Goal: Task Accomplishment & Management: Use online tool/utility

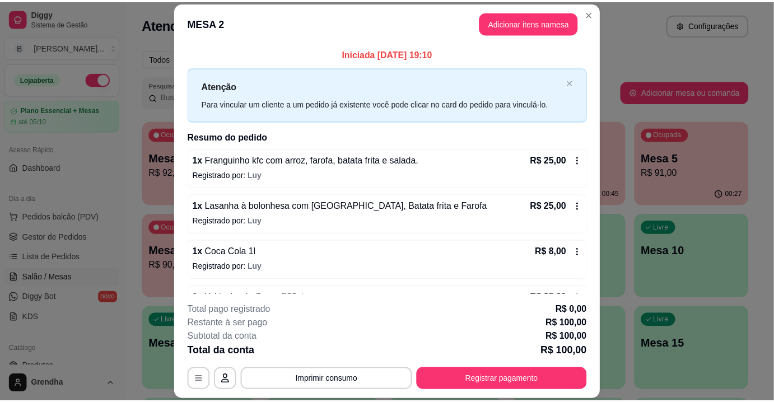
scroll to position [78, 0]
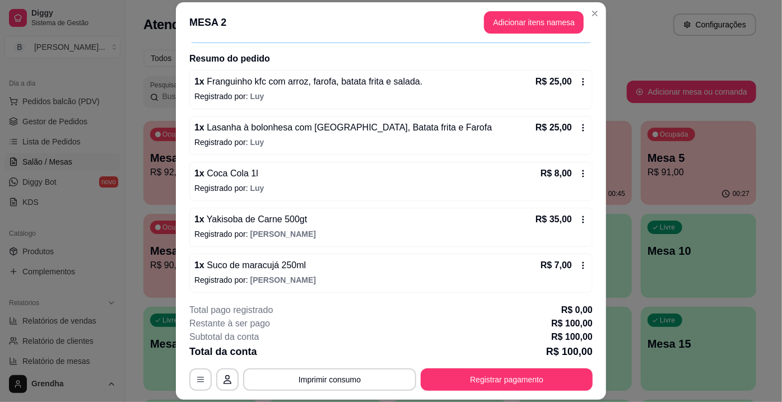
click at [554, 260] on p "R$ 7,00" at bounding box center [556, 265] width 31 height 13
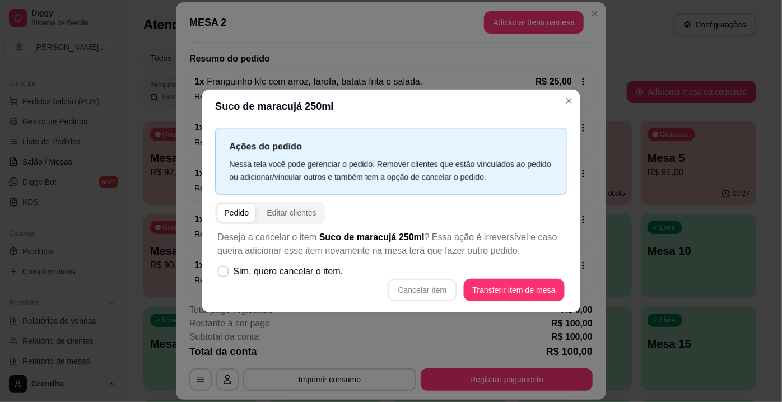
click at [554, 260] on div "Deseja a cancelar o item Suco de maracujá 250ml ? Essa ação é irreversível e ca…" at bounding box center [391, 266] width 352 height 84
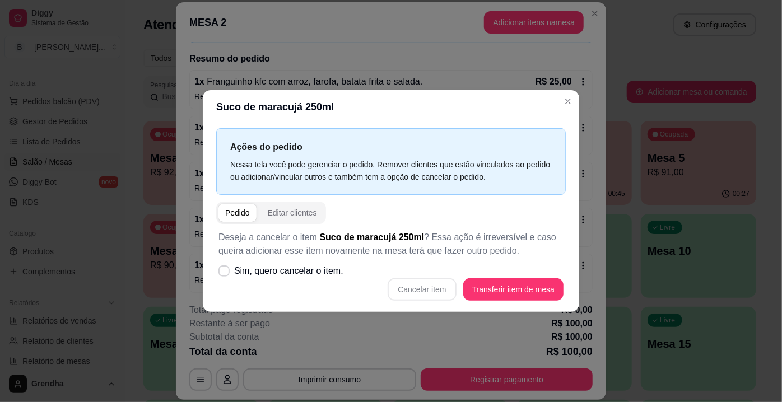
click at [554, 260] on div "Deseja a cancelar o item Suco de maracujá 250ml ? Essa ação é irreversível e ca…" at bounding box center [391, 265] width 350 height 83
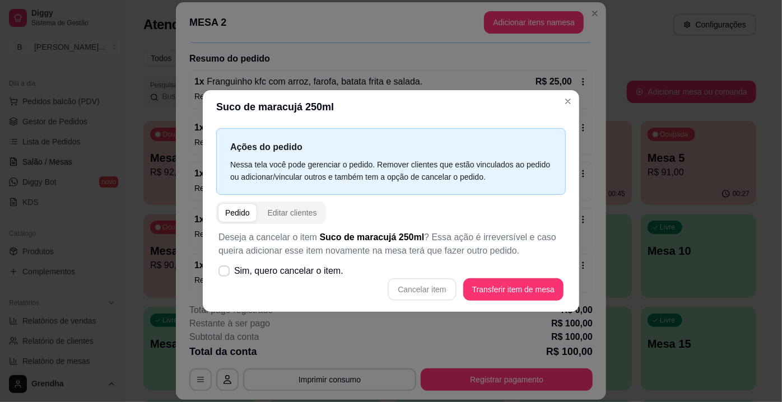
click at [554, 260] on div "Deseja a cancelar o item Suco de maracujá 250ml ? Essa ação é irreversível e ca…" at bounding box center [391, 265] width 350 height 83
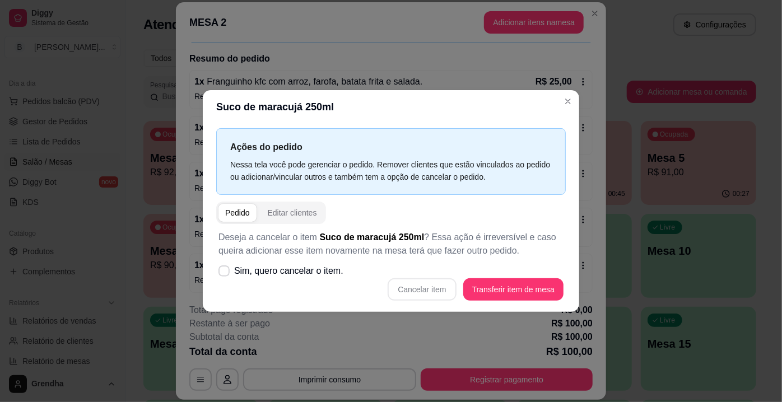
click at [554, 260] on div "Deseja a cancelar o item Suco de maracujá 250ml ? Essa ação é irreversível e ca…" at bounding box center [391, 265] width 350 height 83
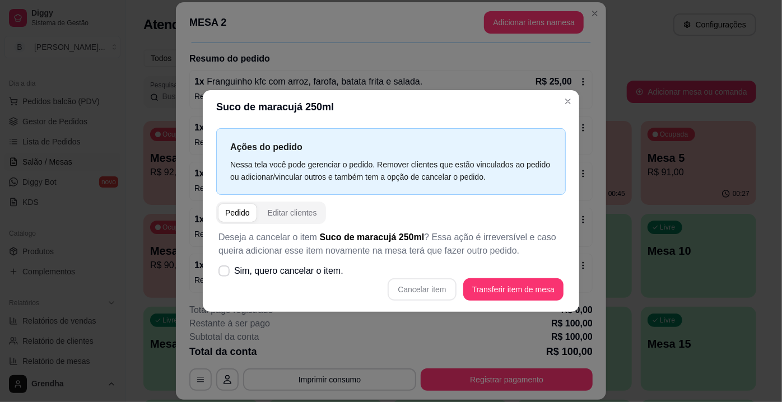
click at [554, 260] on div "Deseja a cancelar o item Suco de maracujá 250ml ? Essa ação é irreversível e ca…" at bounding box center [391, 265] width 350 height 83
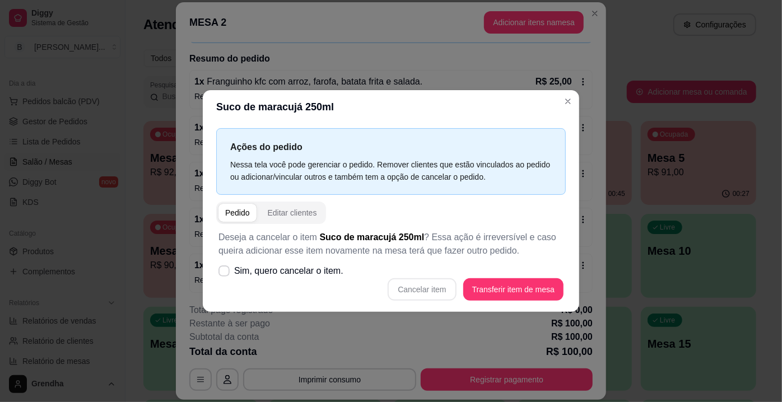
click at [554, 260] on div "Deseja a cancelar o item Suco de maracujá 250ml ? Essa ação é irreversível e ca…" at bounding box center [391, 265] width 350 height 83
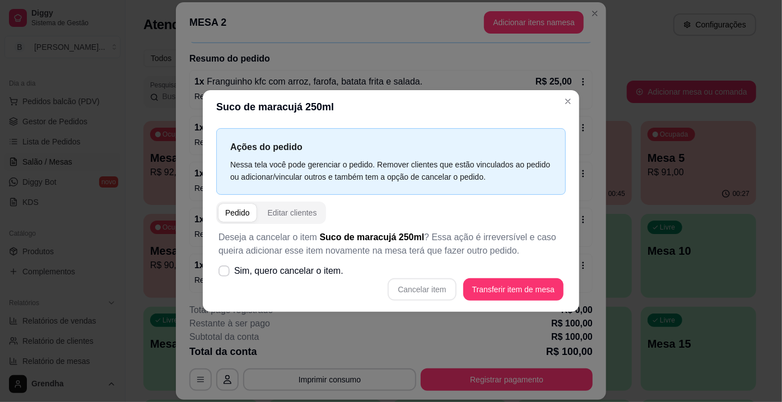
click at [554, 260] on div "Deseja a cancelar o item Suco de maracujá 250ml ? Essa ação é irreversível e ca…" at bounding box center [391, 265] width 350 height 83
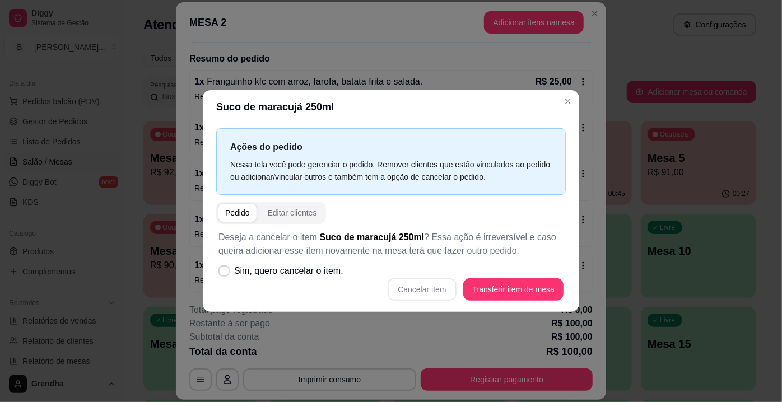
click at [554, 260] on div "Deseja a cancelar o item Suco de maracujá 250ml ? Essa ação é irreversível e ca…" at bounding box center [391, 265] width 350 height 83
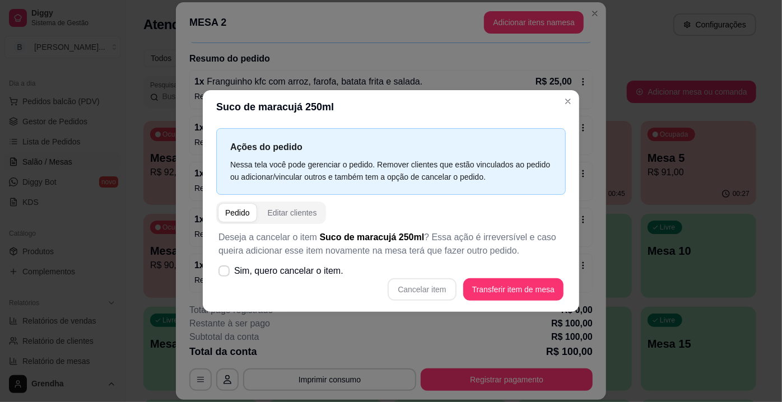
click at [554, 260] on div "Deseja a cancelar o item Suco de maracujá 250ml ? Essa ação é irreversível e ca…" at bounding box center [391, 265] width 350 height 83
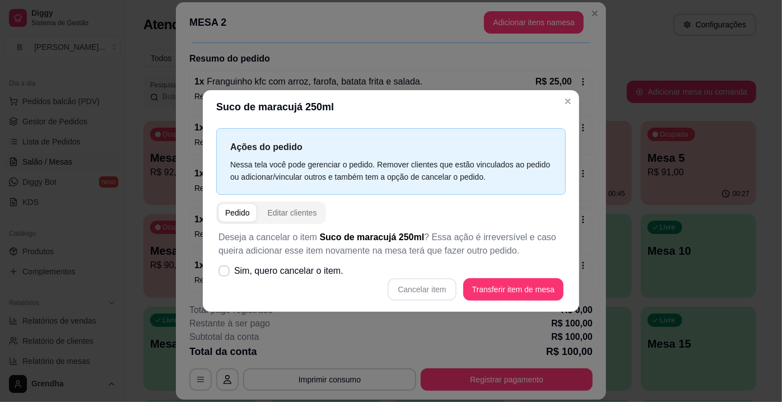
click at [554, 260] on div "Deseja a cancelar o item Suco de maracujá 250ml ? Essa ação é irreversível e ca…" at bounding box center [391, 265] width 350 height 83
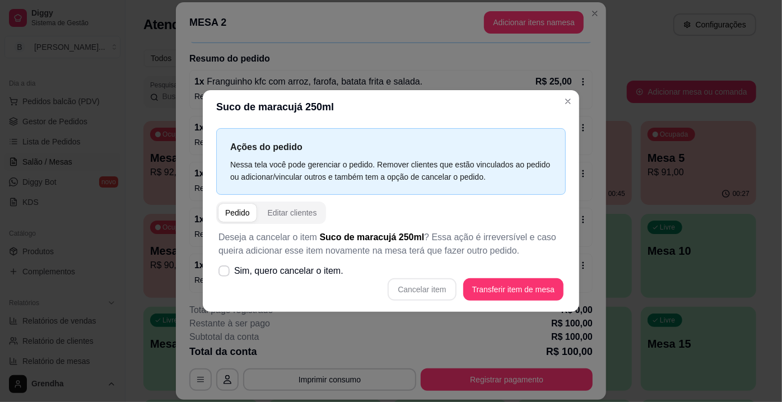
click at [554, 260] on div "Deseja a cancelar o item Suco de maracujá 250ml ? Essa ação é irreversível e ca…" at bounding box center [391, 265] width 350 height 83
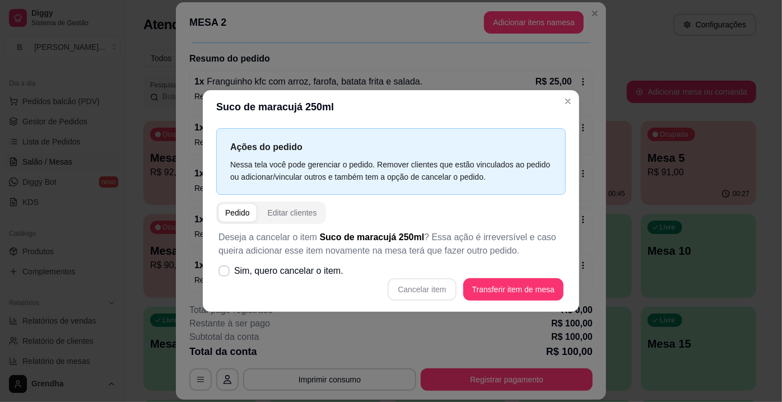
click at [554, 260] on div "Deseja a cancelar o item Suco de maracujá 250ml ? Essa ação é irreversível e ca…" at bounding box center [391, 265] width 350 height 83
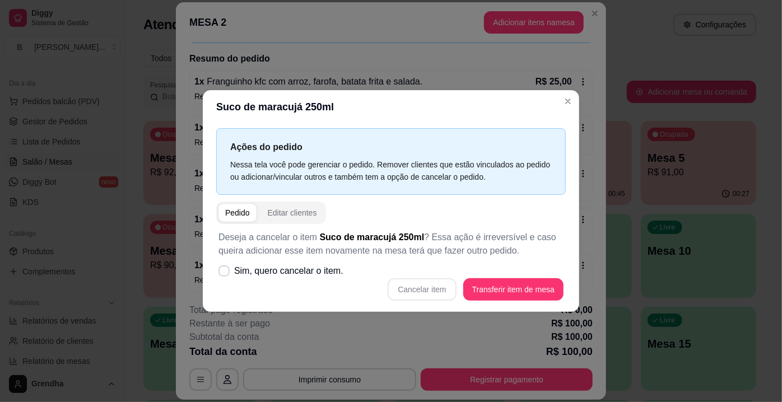
click at [554, 260] on div "Deseja a cancelar o item Suco de maracujá 250ml ? Essa ação é irreversível e ca…" at bounding box center [391, 265] width 350 height 83
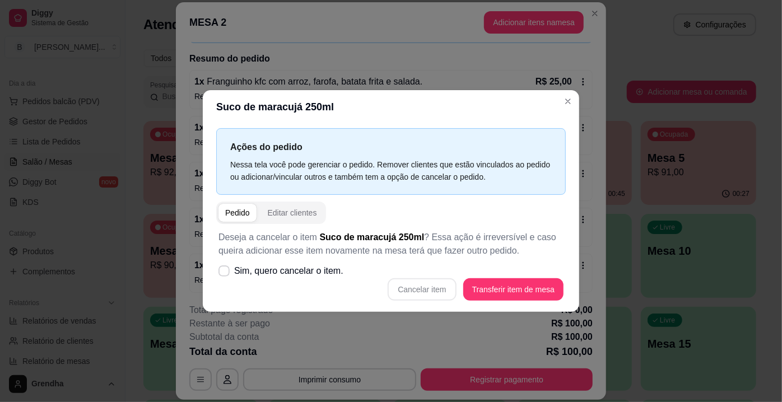
click at [554, 260] on div "Deseja a cancelar o item Suco de maracujá 250ml ? Essa ação é irreversível e ca…" at bounding box center [391, 265] width 350 height 83
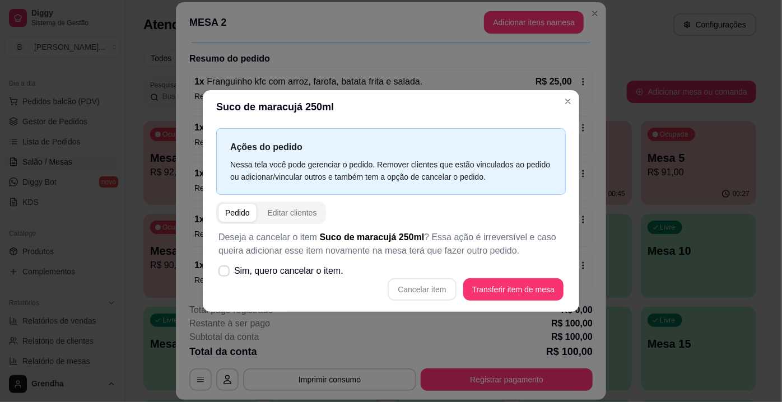
click at [554, 260] on div "Deseja a cancelar o item Suco de maracujá 250ml ? Essa ação é irreversível e ca…" at bounding box center [391, 265] width 350 height 83
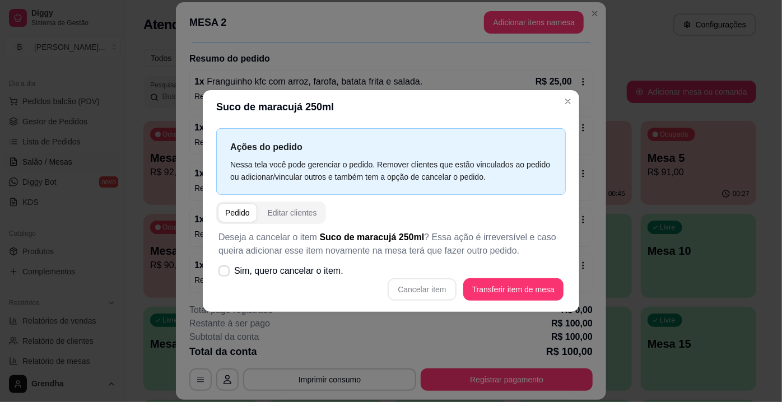
click at [554, 260] on div "Deseja a cancelar o item Suco de maracujá 250ml ? Essa ação é irreversível e ca…" at bounding box center [391, 265] width 350 height 83
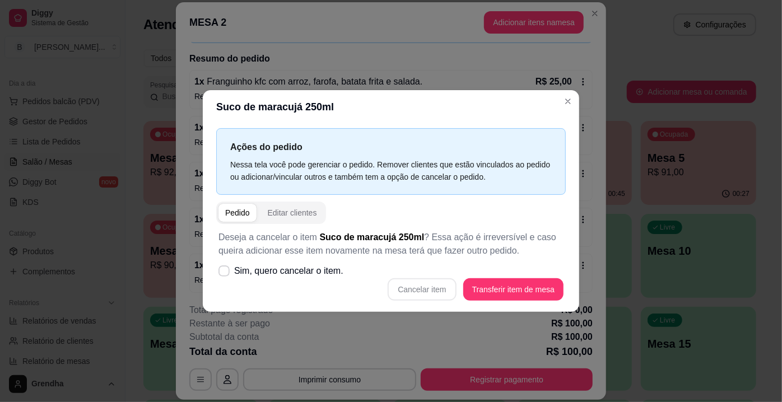
click at [554, 260] on div "Deseja a cancelar o item Suco de maracujá 250ml ? Essa ação é irreversível e ca…" at bounding box center [391, 265] width 350 height 83
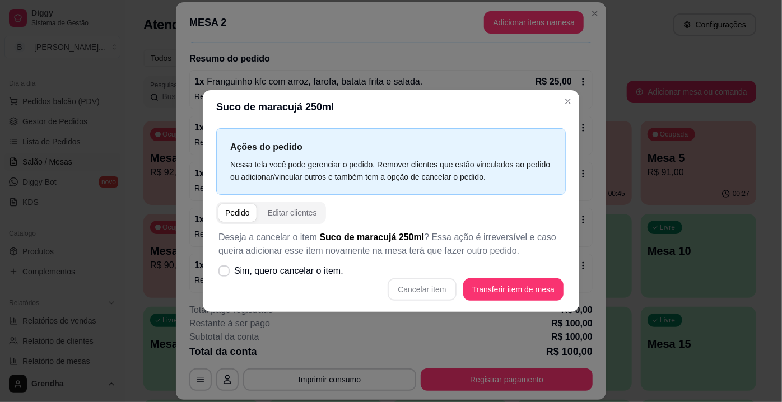
click at [554, 260] on div "Deseja a cancelar o item Suco de maracujá 250ml ? Essa ação é irreversível e ca…" at bounding box center [391, 265] width 350 height 83
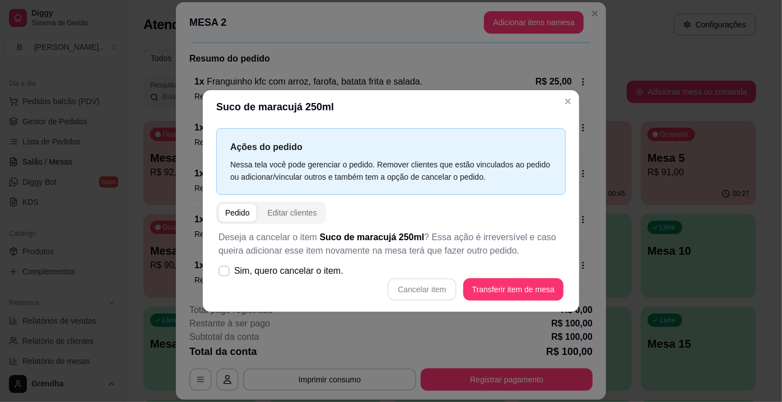
click at [554, 260] on div "Deseja a cancelar o item Suco de maracujá 250ml ? Essa ação é irreversível e ca…" at bounding box center [391, 265] width 350 height 83
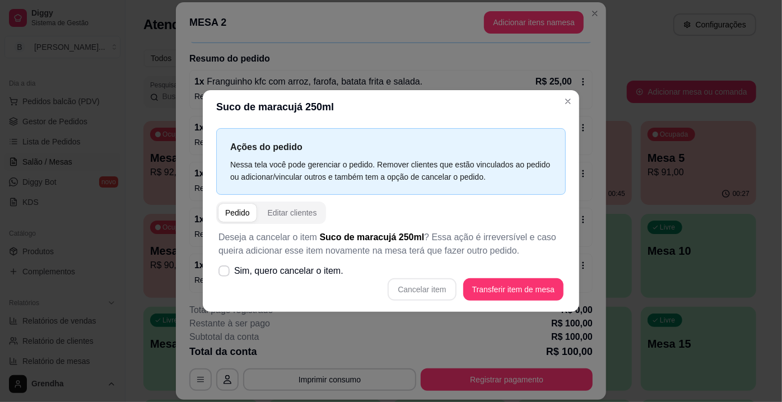
click at [554, 260] on div "Deseja a cancelar o item Suco de maracujá 250ml ? Essa ação é irreversível e ca…" at bounding box center [391, 265] width 350 height 83
click at [554, 261] on div "Deseja a cancelar o item Suco de maracujá 250ml ? Essa ação é irreversível e ca…" at bounding box center [391, 265] width 350 height 83
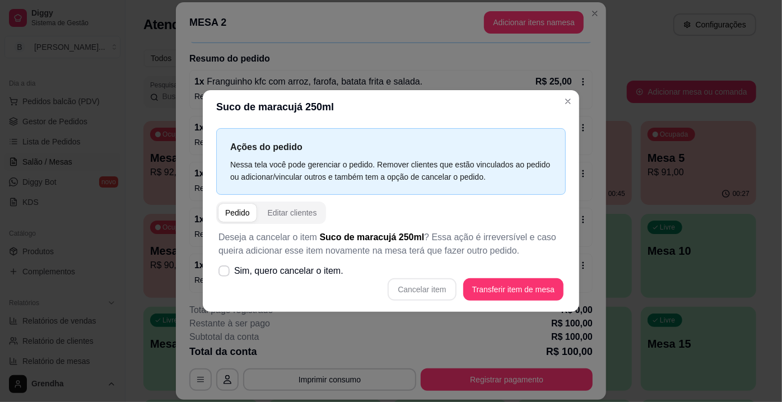
click at [554, 261] on div "Deseja a cancelar o item Suco de maracujá 250ml ? Essa ação é irreversível e ca…" at bounding box center [391, 265] width 350 height 83
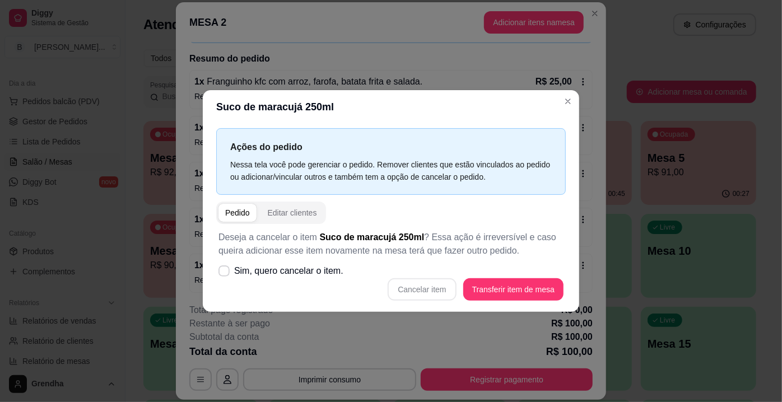
click at [554, 261] on div "Deseja a cancelar o item Suco de maracujá 250ml ? Essa ação é irreversível e ca…" at bounding box center [391, 265] width 350 height 83
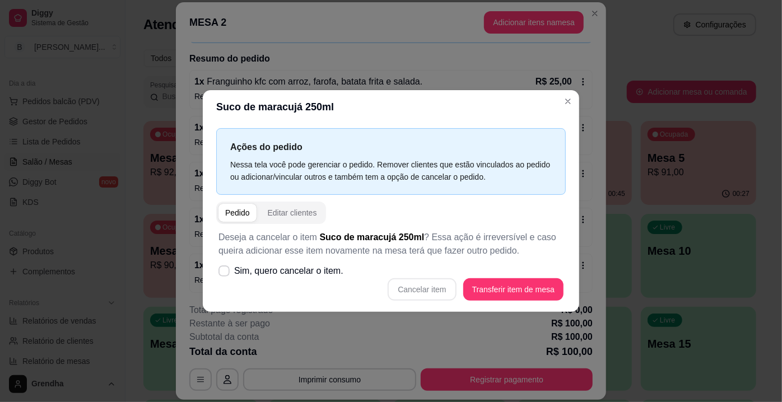
click at [554, 261] on div "Deseja a cancelar o item Suco de maracujá 250ml ? Essa ação é irreversível e ca…" at bounding box center [391, 265] width 350 height 83
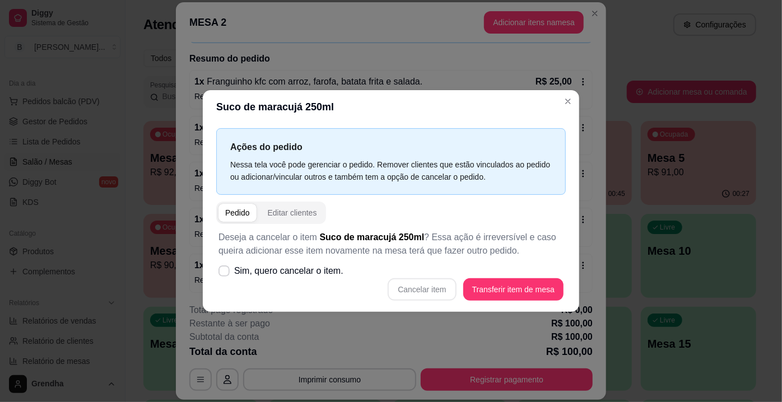
click at [554, 261] on div "Deseja a cancelar o item Suco de maracujá 250ml ? Essa ação é irreversível e ca…" at bounding box center [391, 265] width 350 height 83
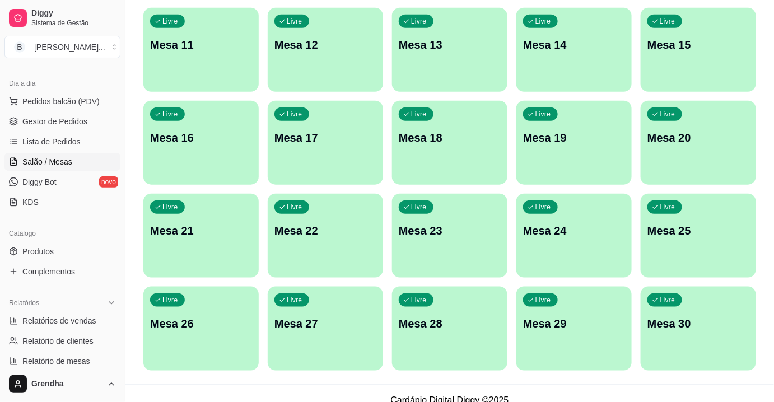
scroll to position [313, 0]
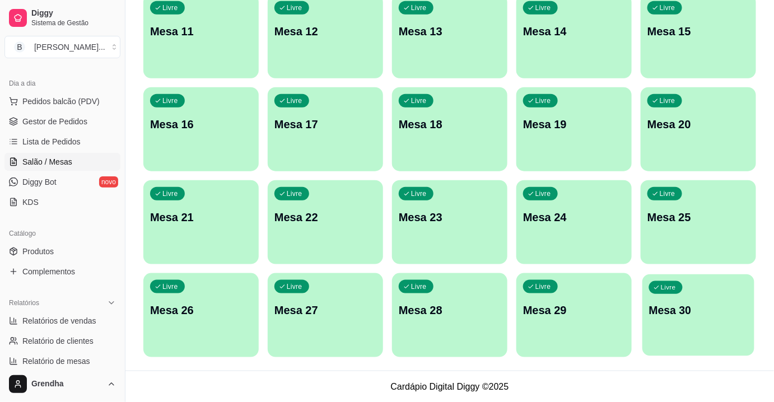
click at [642, 291] on div "Ocupada Mesa 1 R$ 92,00 01:58 Ocupada Mesa 2 R$ 100,00 01:48 Ocupada Mesa 3 R$ …" at bounding box center [449, 82] width 613 height 549
click at [674, 297] on div "Livre Mesa 30" at bounding box center [699, 309] width 112 height 68
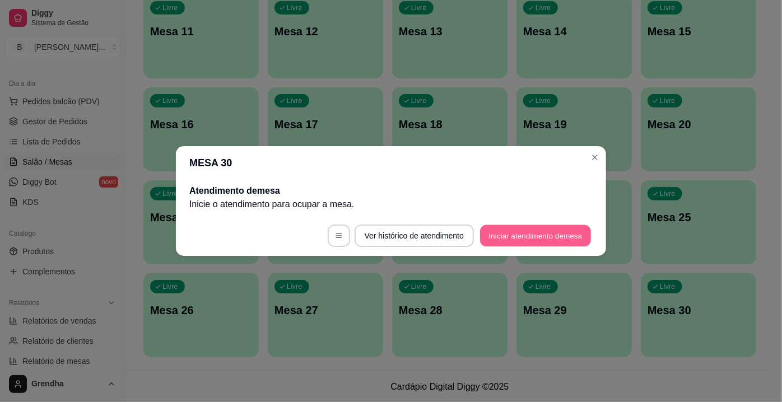
click at [515, 234] on button "Iniciar atendimento de mesa" at bounding box center [535, 236] width 111 height 22
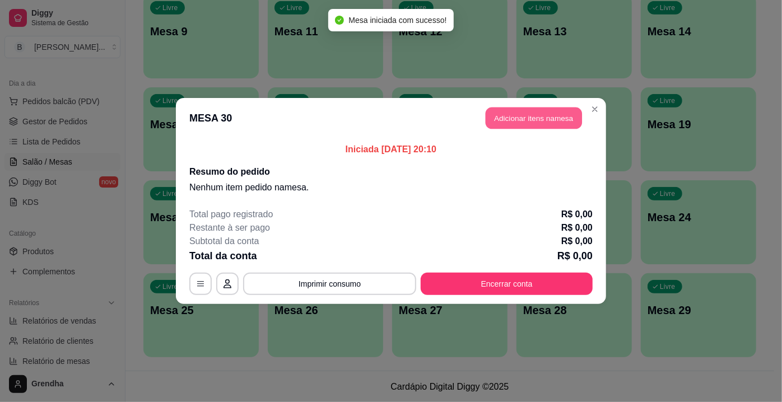
click at [532, 122] on button "Adicionar itens na mesa" at bounding box center [534, 119] width 96 height 22
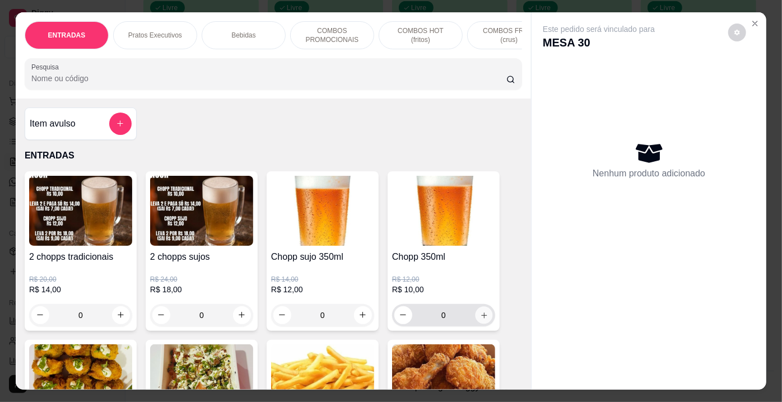
click at [482, 319] on icon "increase-product-quantity" at bounding box center [484, 315] width 8 height 8
type input "1"
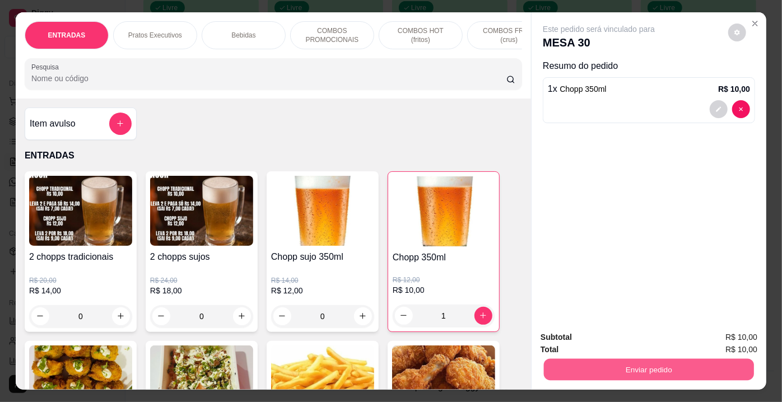
click at [606, 364] on button "Enviar pedido" at bounding box center [649, 370] width 210 height 22
click at [735, 336] on button "Enviar pedido" at bounding box center [729, 339] width 62 height 21
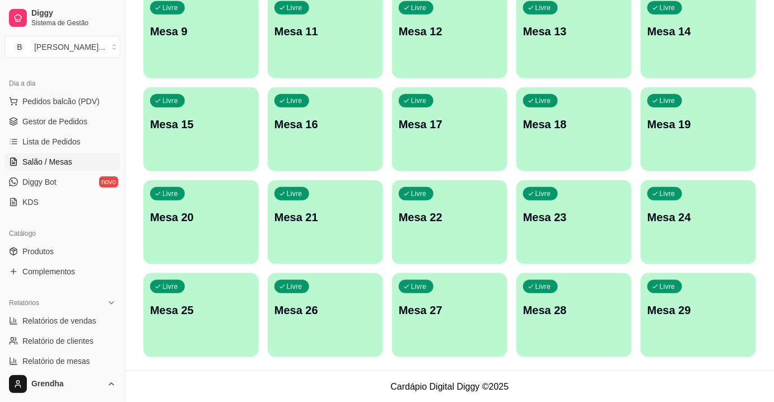
scroll to position [0, 0]
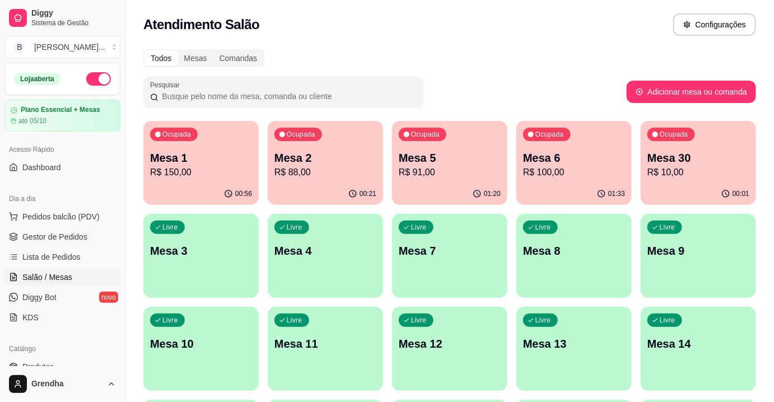
drag, startPoint x: 0, startPoint y: 0, endPoint x: 579, endPoint y: 86, distance: 585.2
drag, startPoint x: 579, startPoint y: 86, endPoint x: 564, endPoint y: 73, distance: 20.2
click at [564, 73] on div "Todos Mesas Comandas Pesquisar Adicionar mesa ou comanda Ocupada Mesa 1 R$ 150,…" at bounding box center [450, 363] width 649 height 641
